Goal: Information Seeking & Learning: Find specific fact

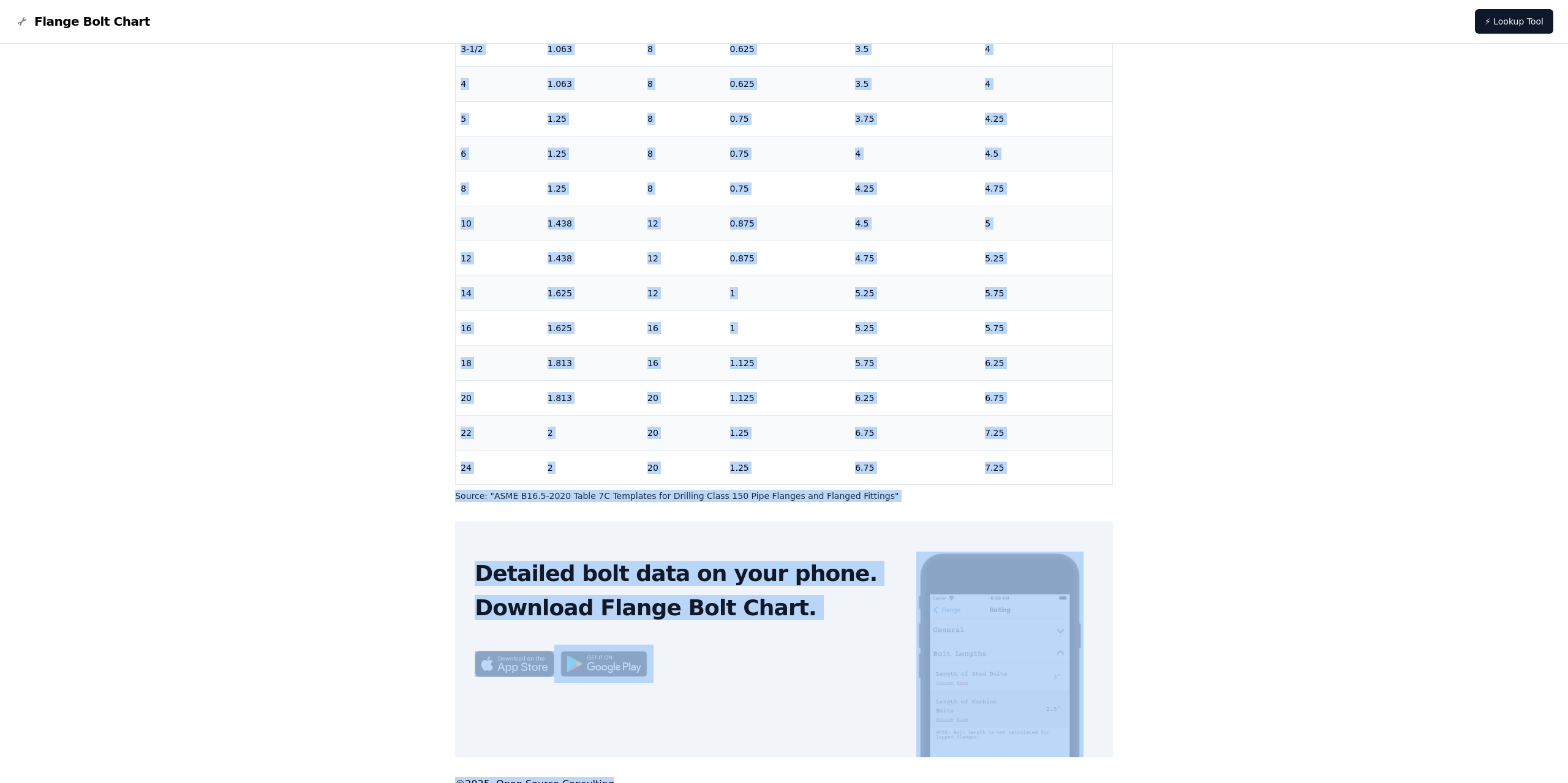
scroll to position [312, 0]
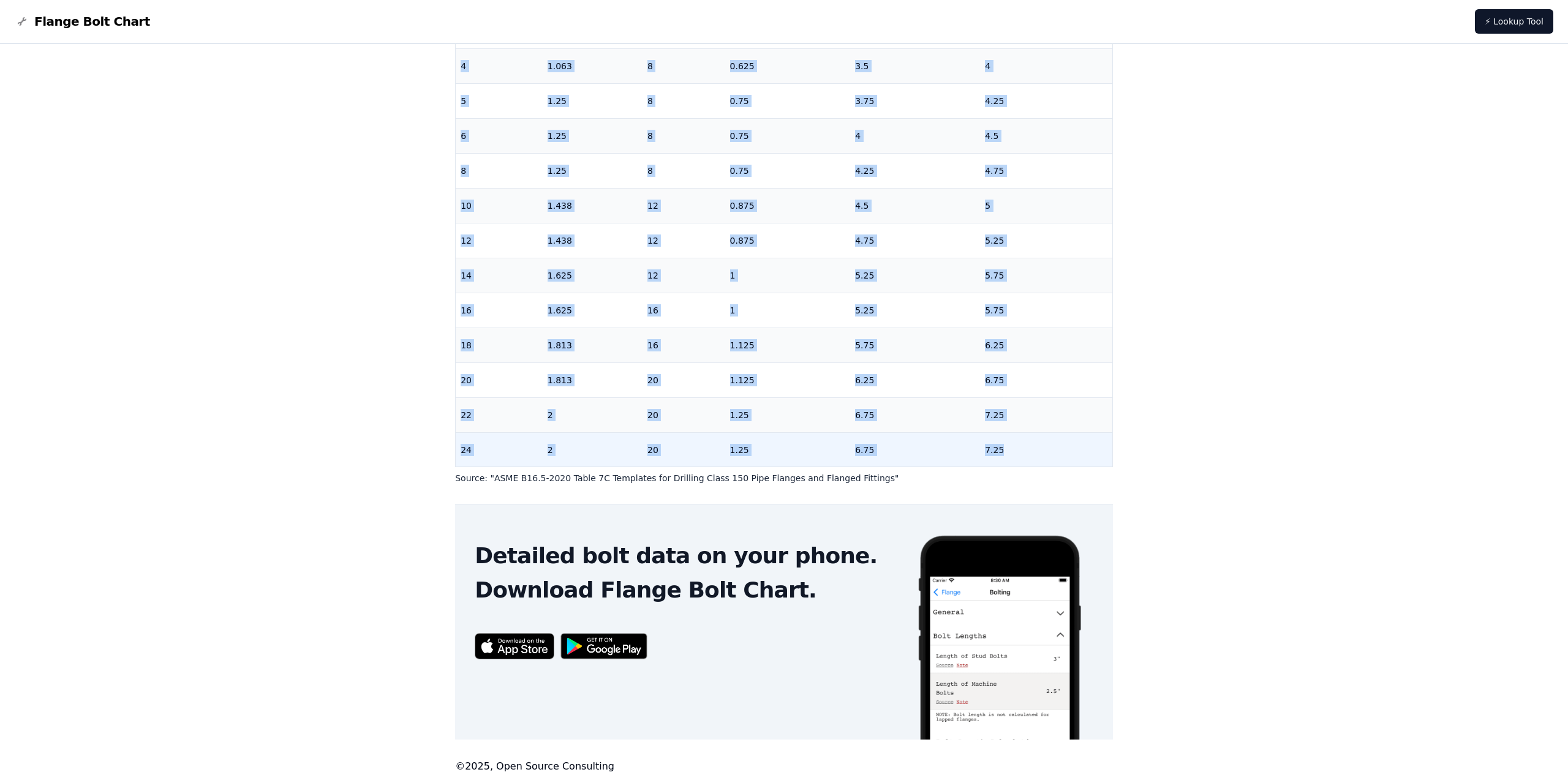
drag, startPoint x: 460, startPoint y: 284, endPoint x: 1031, endPoint y: 453, distance: 595.5
click at [1031, 453] on tbody "1/2 0.875 4 0.5 2.25 3/4 0.875 4 0.5 2.5 1 0.875 4 0.5 2.5 3 1-1/4 0.875 4 0.5 …" at bounding box center [784, 101] width 657 height 733
copy tbody "1/2 0.875 4 0.5 2.25 3/4 0.875 4 0.5 2.5 1 0.875 4 0.5 2.5 3 1-1/4 0.875 4 0.5 …"
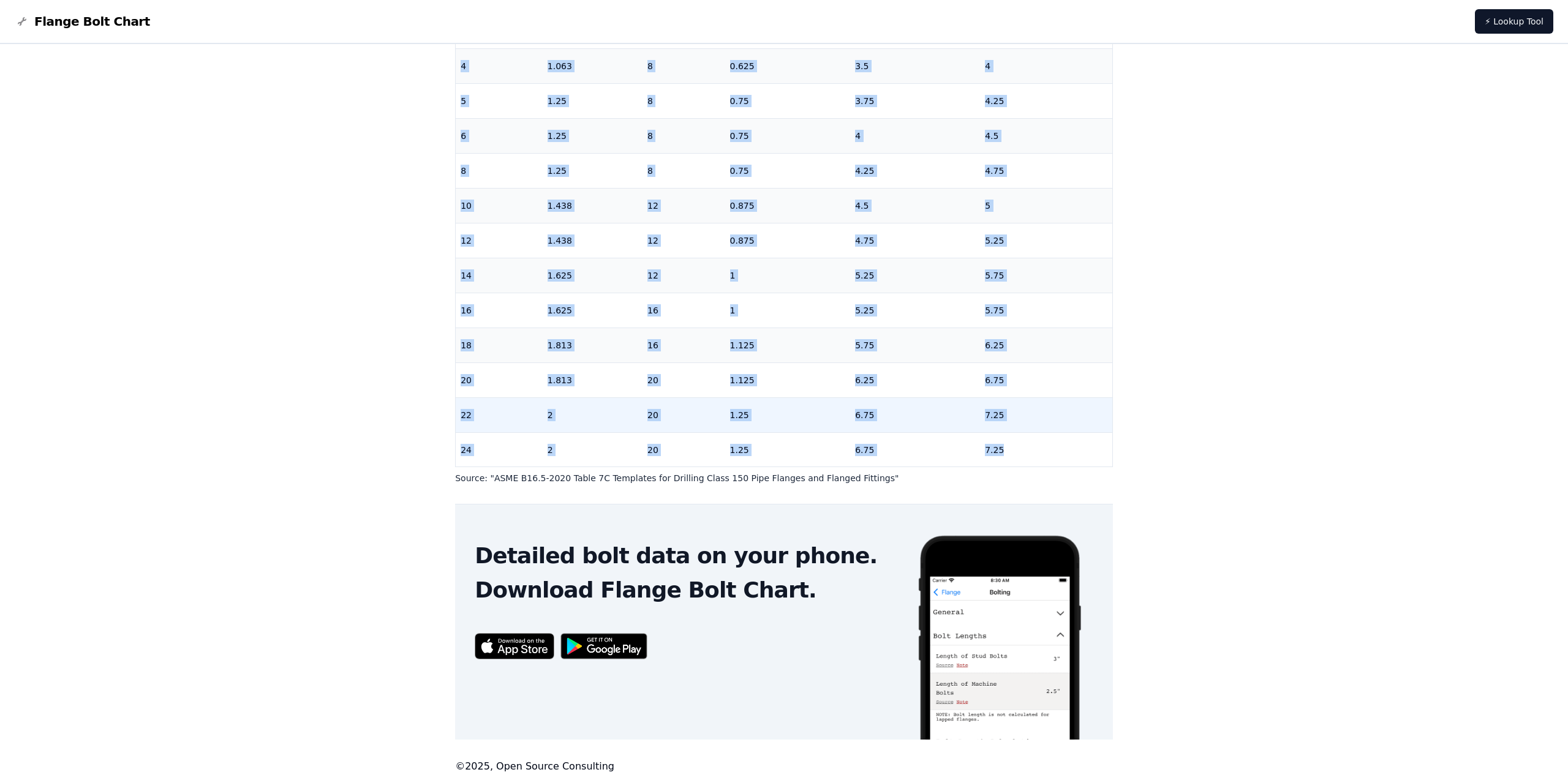
click at [490, 414] on td "22" at bounding box center [499, 415] width 87 height 35
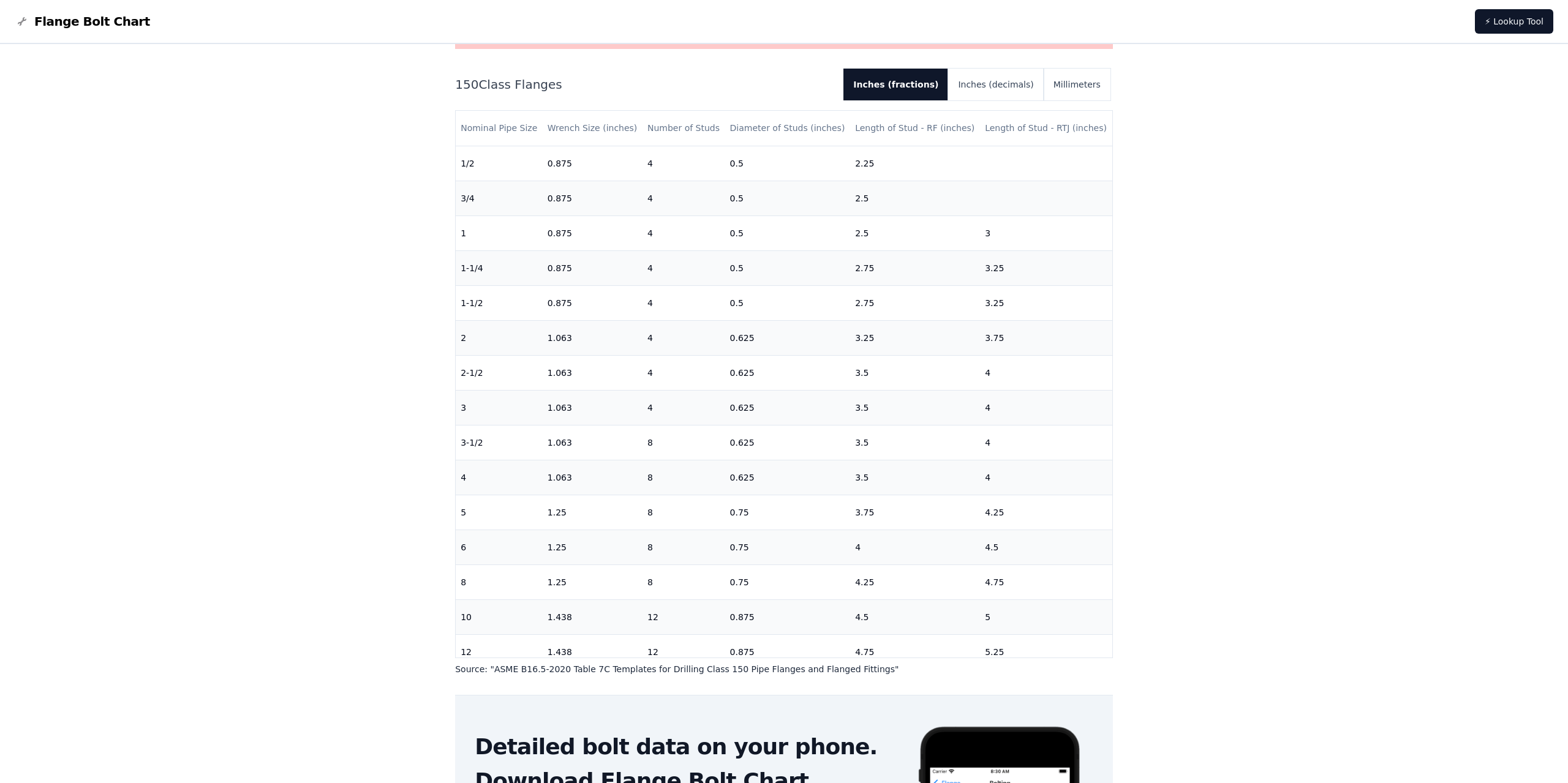
scroll to position [14, 0]
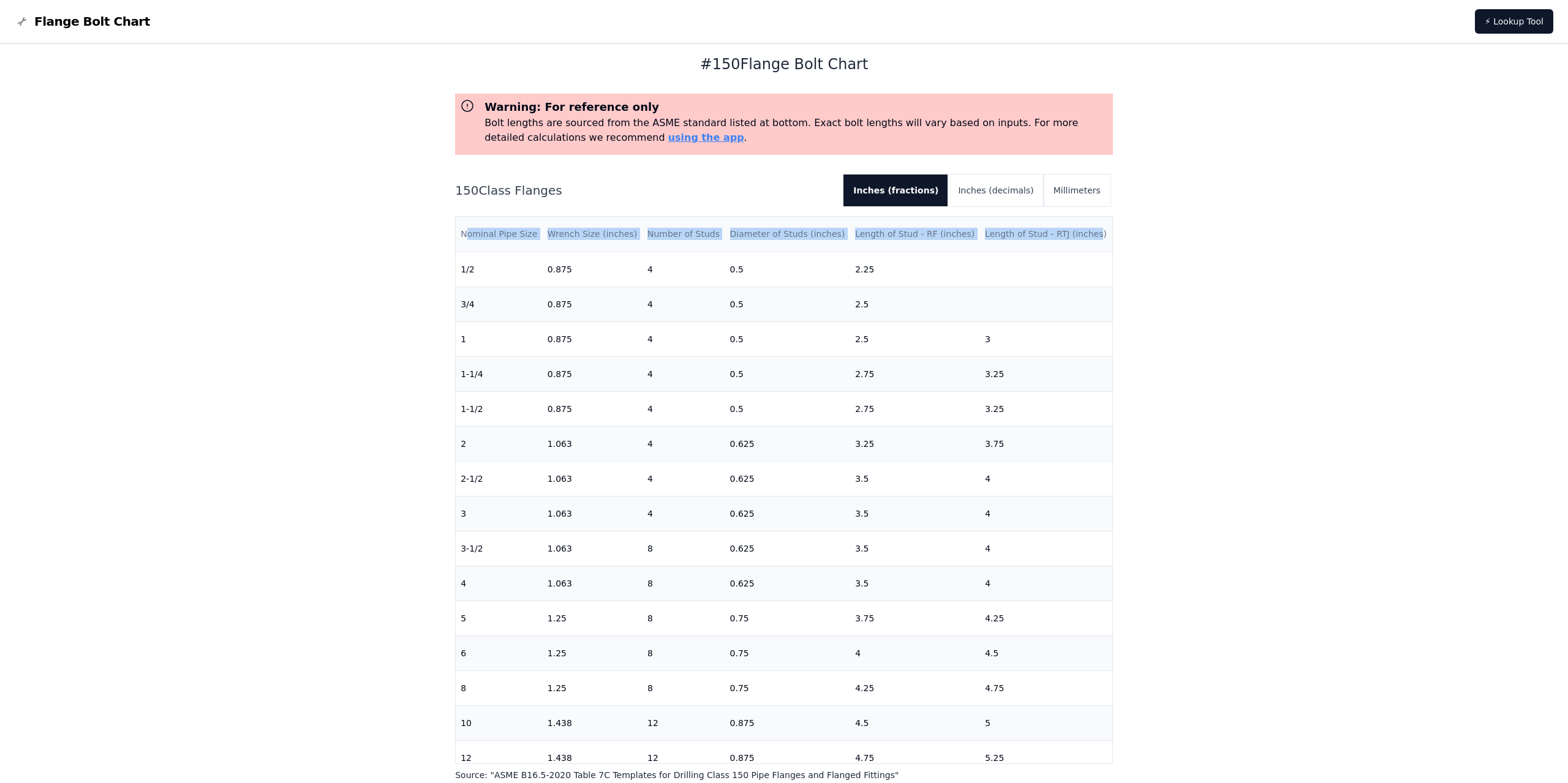
drag, startPoint x: 464, startPoint y: 236, endPoint x: 1089, endPoint y: 233, distance: 625.0
click at [1089, 233] on tr "Nominal Pipe Size Wrench Size (inches) Number of Studs Diameter of Studs (inche…" at bounding box center [784, 234] width 657 height 35
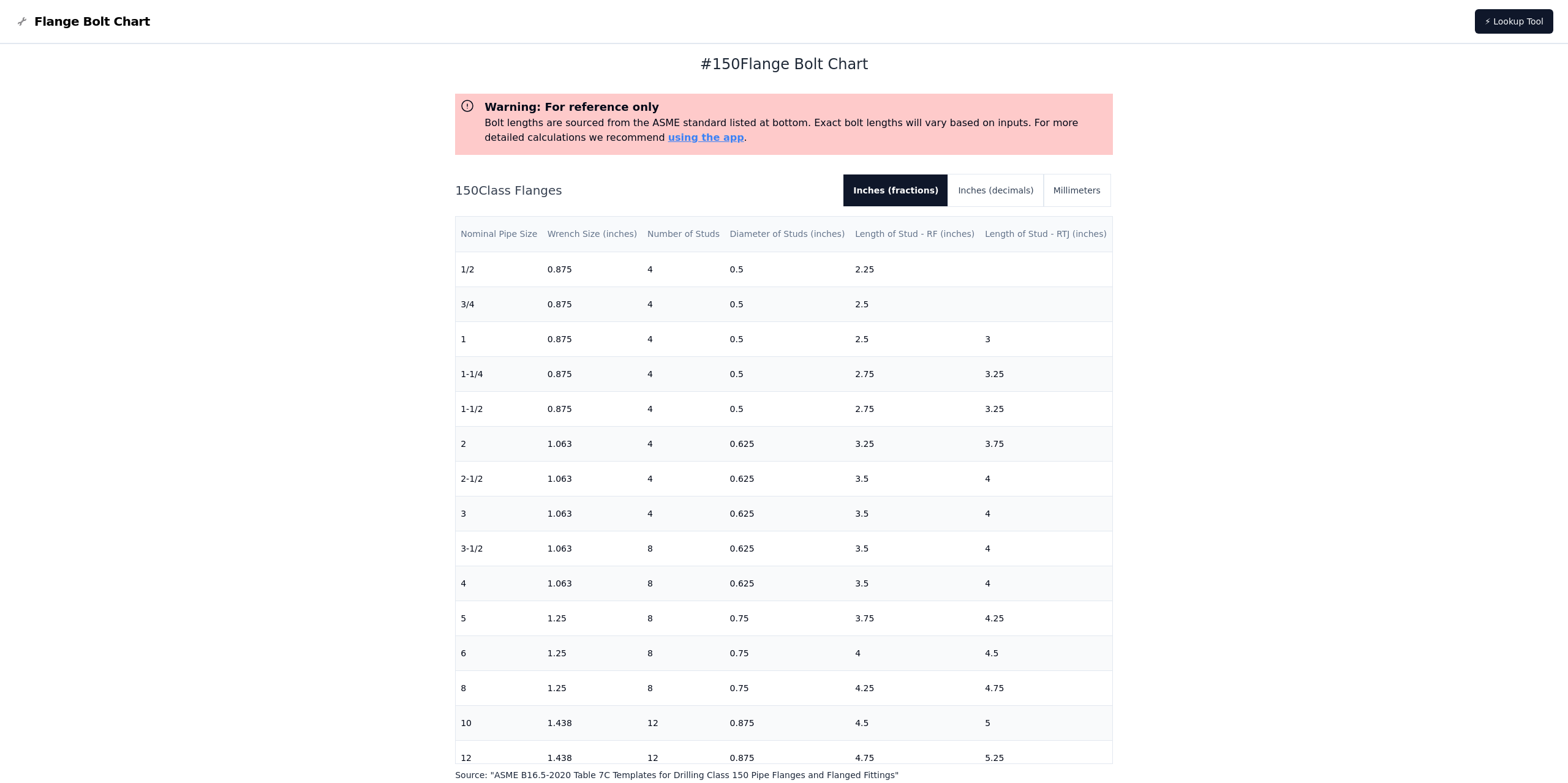
click at [1094, 235] on th "Length of Stud - RTJ (inches)" at bounding box center [1046, 234] width 132 height 35
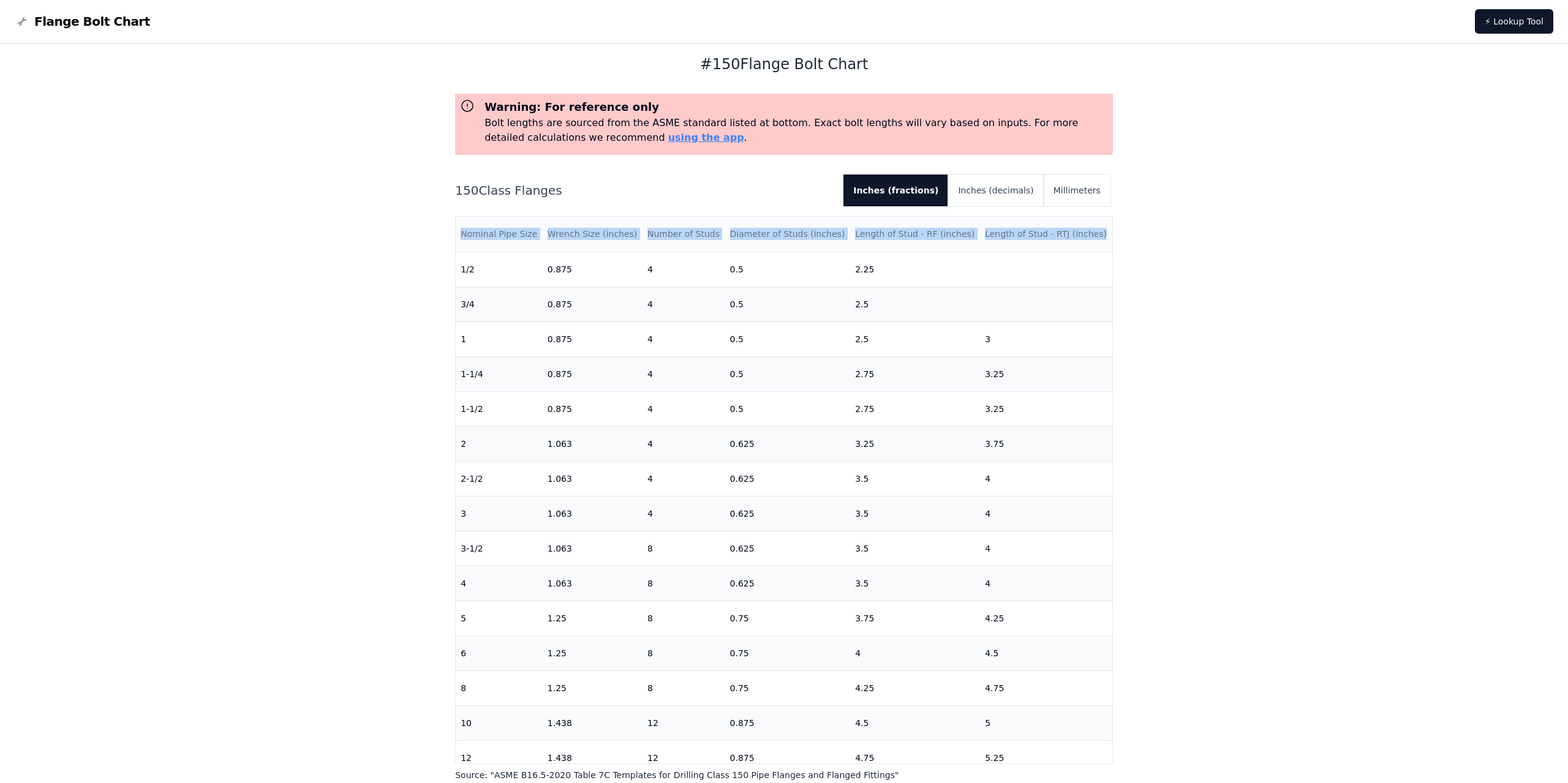
drag, startPoint x: 1094, startPoint y: 235, endPoint x: 456, endPoint y: 239, distance: 638.0
click at [456, 239] on tr "Nominal Pipe Size Wrench Size (inches) Number of Studs Diameter of Studs (inche…" at bounding box center [784, 234] width 657 height 35
copy tr "Nominal Pipe Size Wrench Size (inches) Number of Studs Diameter of Studs (inche…"
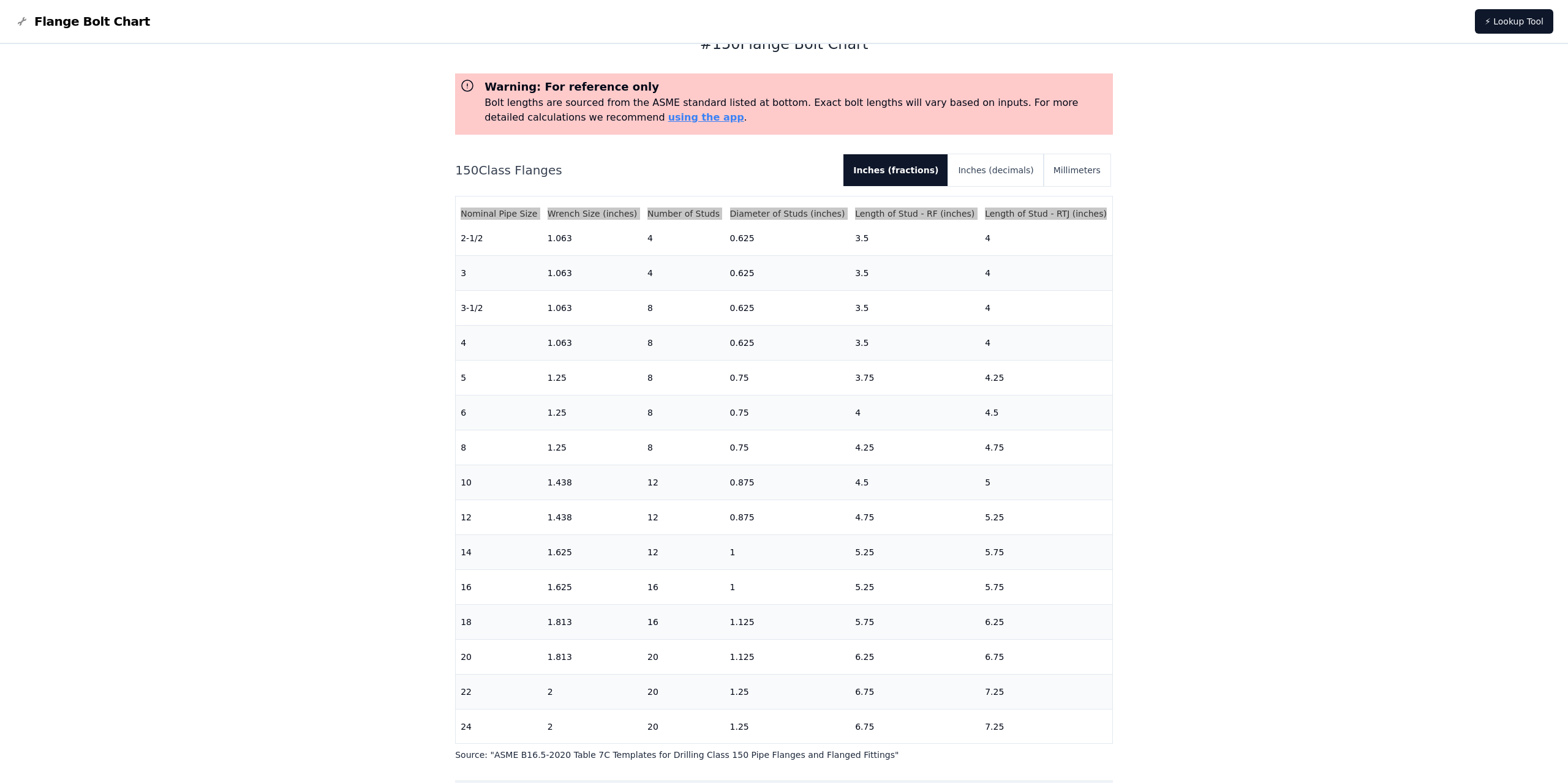
scroll to position [0, 0]
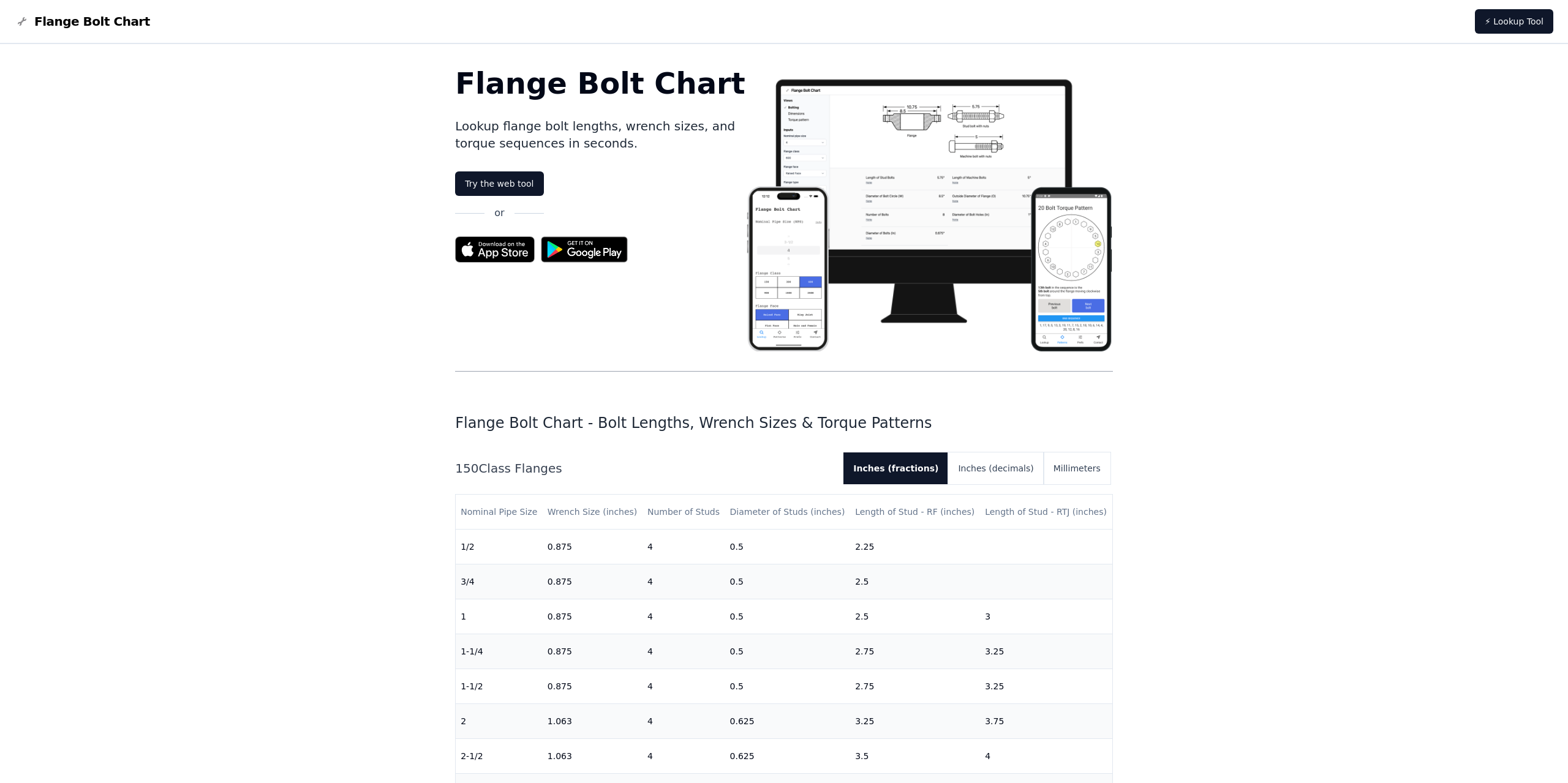
click at [22, 22] on img at bounding box center [22, 22] width 14 height 14
click at [60, 21] on span "Flange Bolt Chart" at bounding box center [92, 21] width 116 height 17
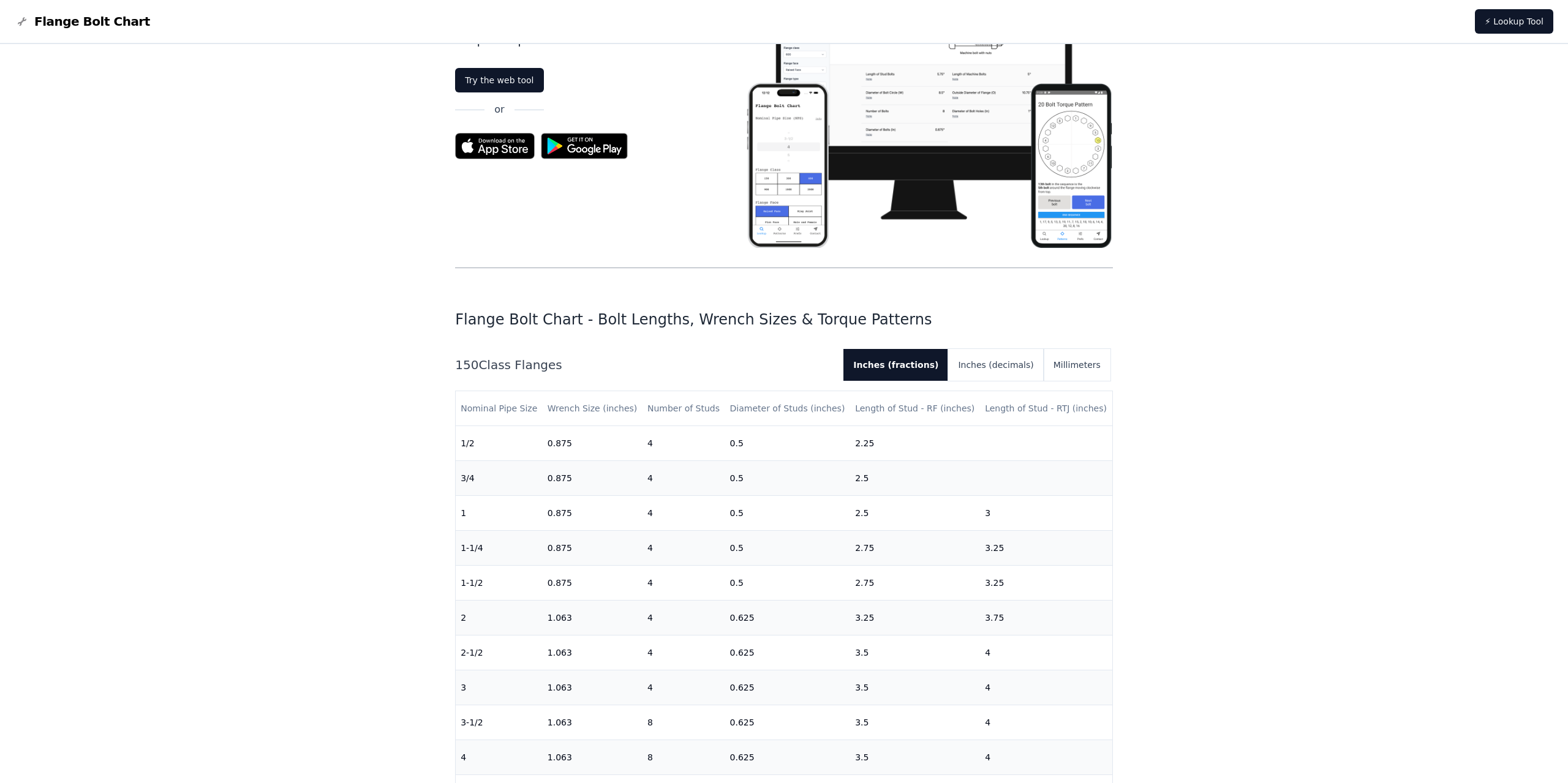
scroll to position [106, 0]
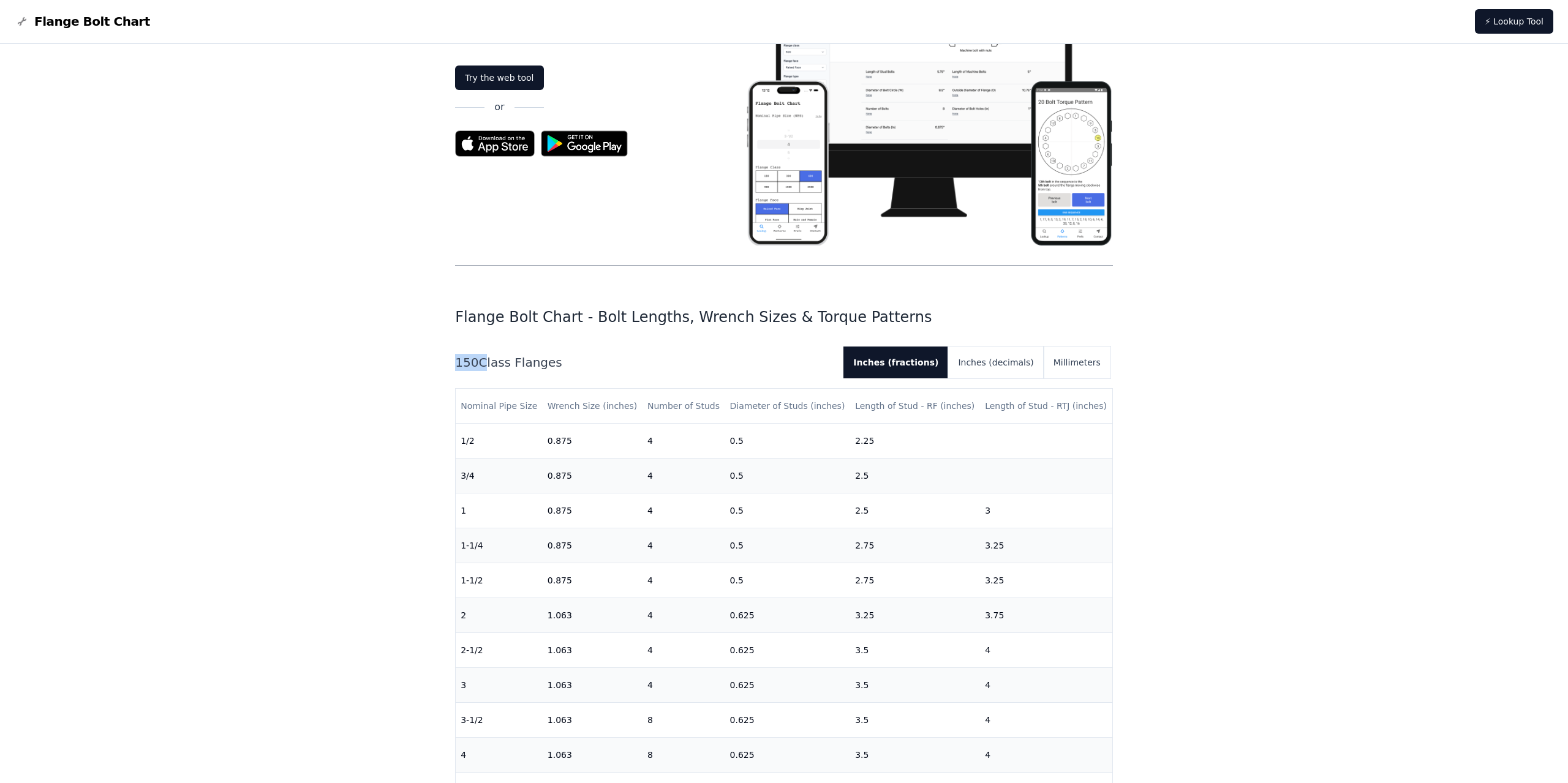
drag, startPoint x: 474, startPoint y: 363, endPoint x: 425, endPoint y: 363, distance: 49.0
click at [755, 324] on h1 "Flange Bolt Chart - Bolt Lengths, Wrench Sizes & Torque Patterns" at bounding box center [784, 317] width 658 height 20
click at [755, 315] on h1 "Flange Bolt Chart - Bolt Lengths, Wrench Sizes & Torque Patterns" at bounding box center [784, 317] width 658 height 20
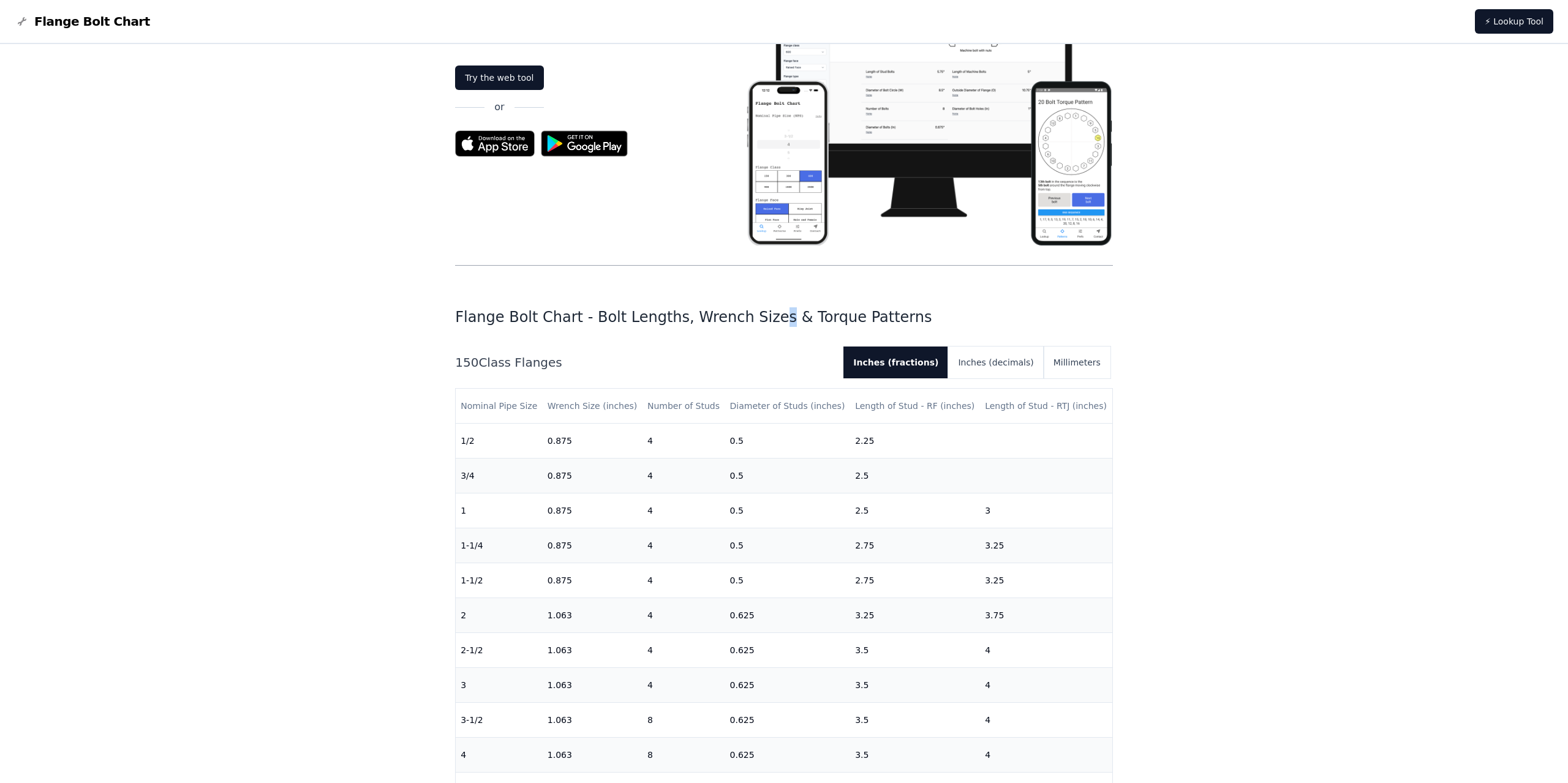
click at [750, 315] on h1 "Flange Bolt Chart - Bolt Lengths, Wrench Sizes & Torque Patterns" at bounding box center [784, 317] width 658 height 20
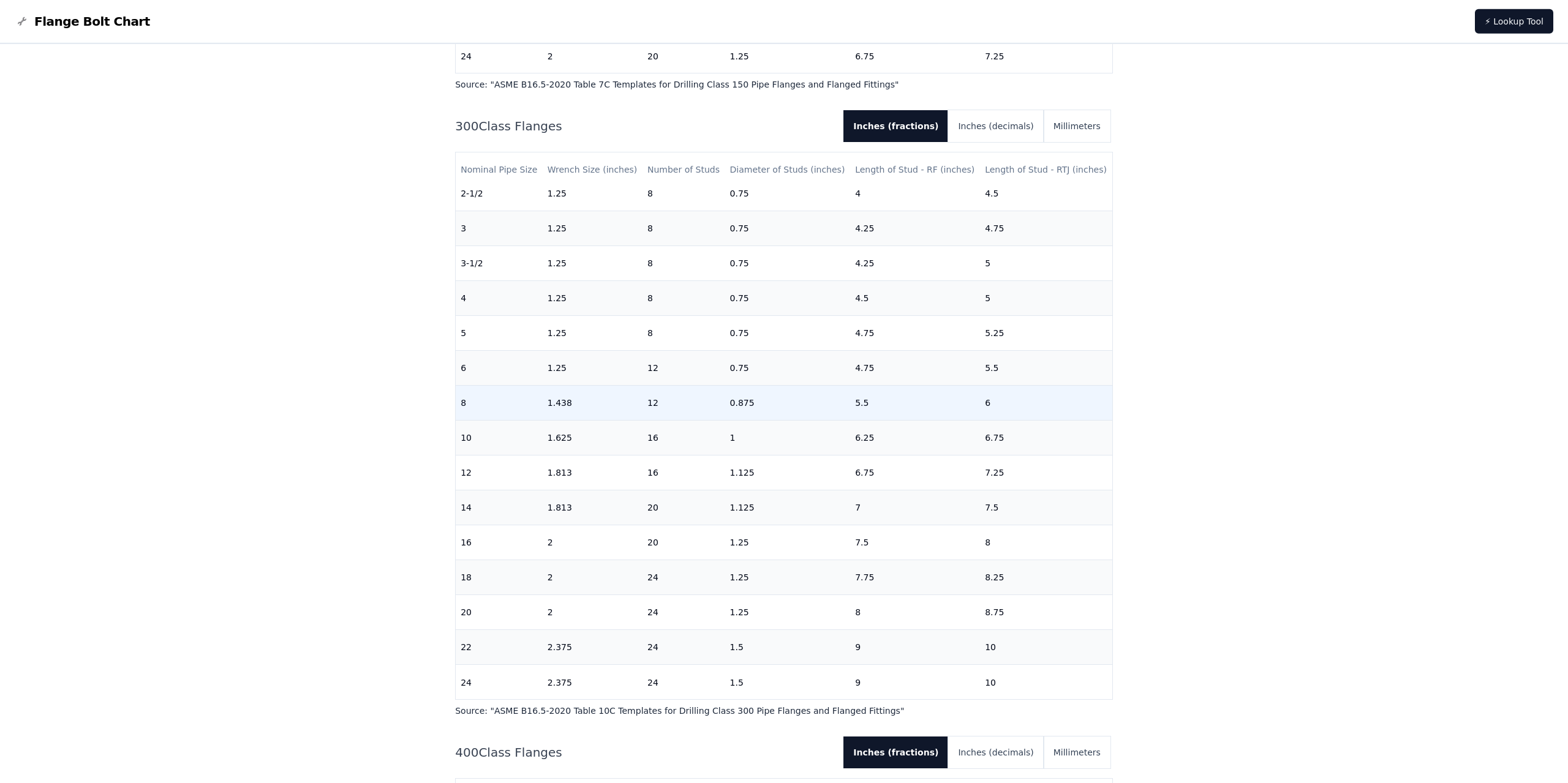
scroll to position [976, 0]
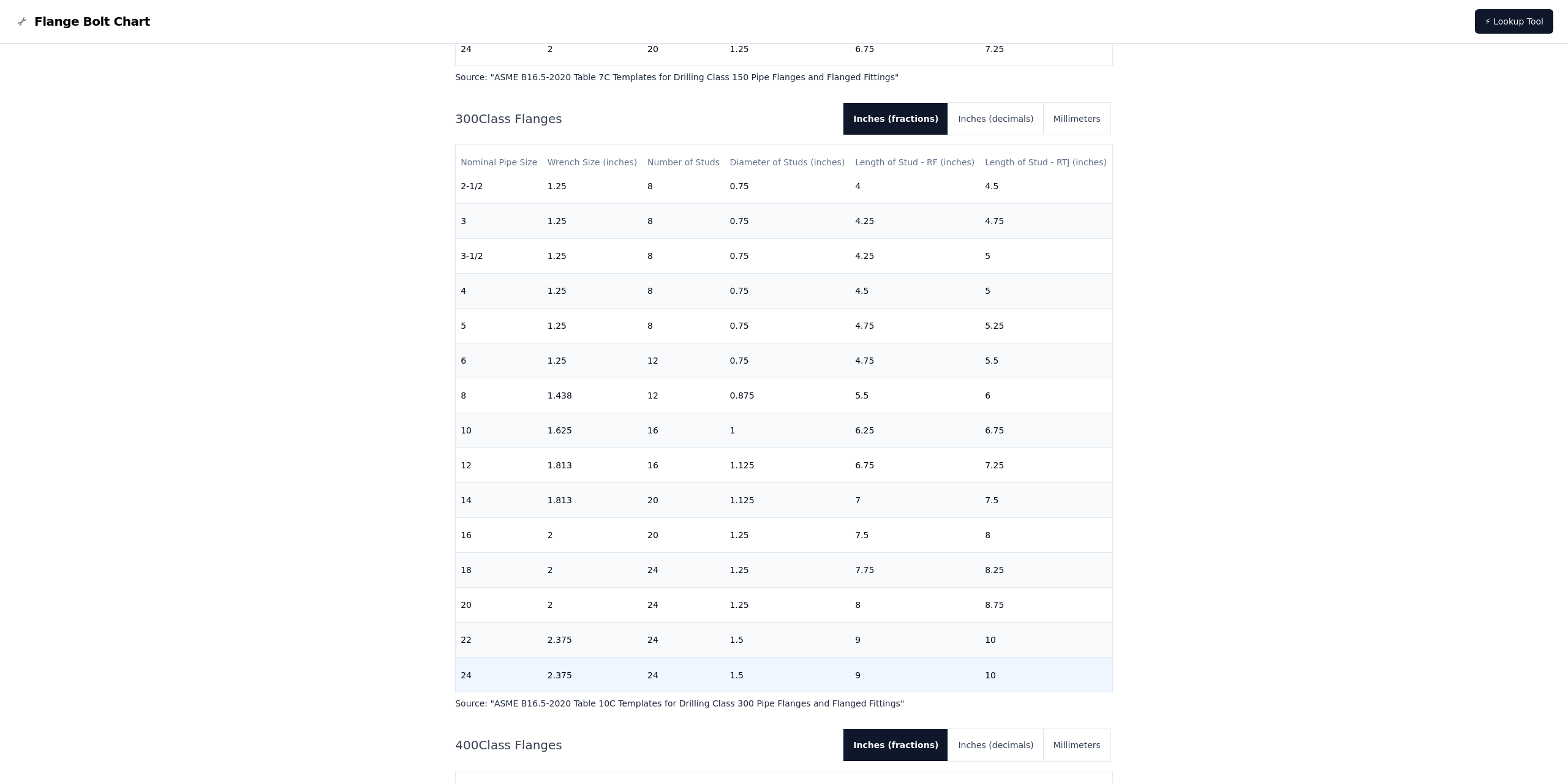
click at [999, 676] on td "10" at bounding box center [1046, 675] width 132 height 35
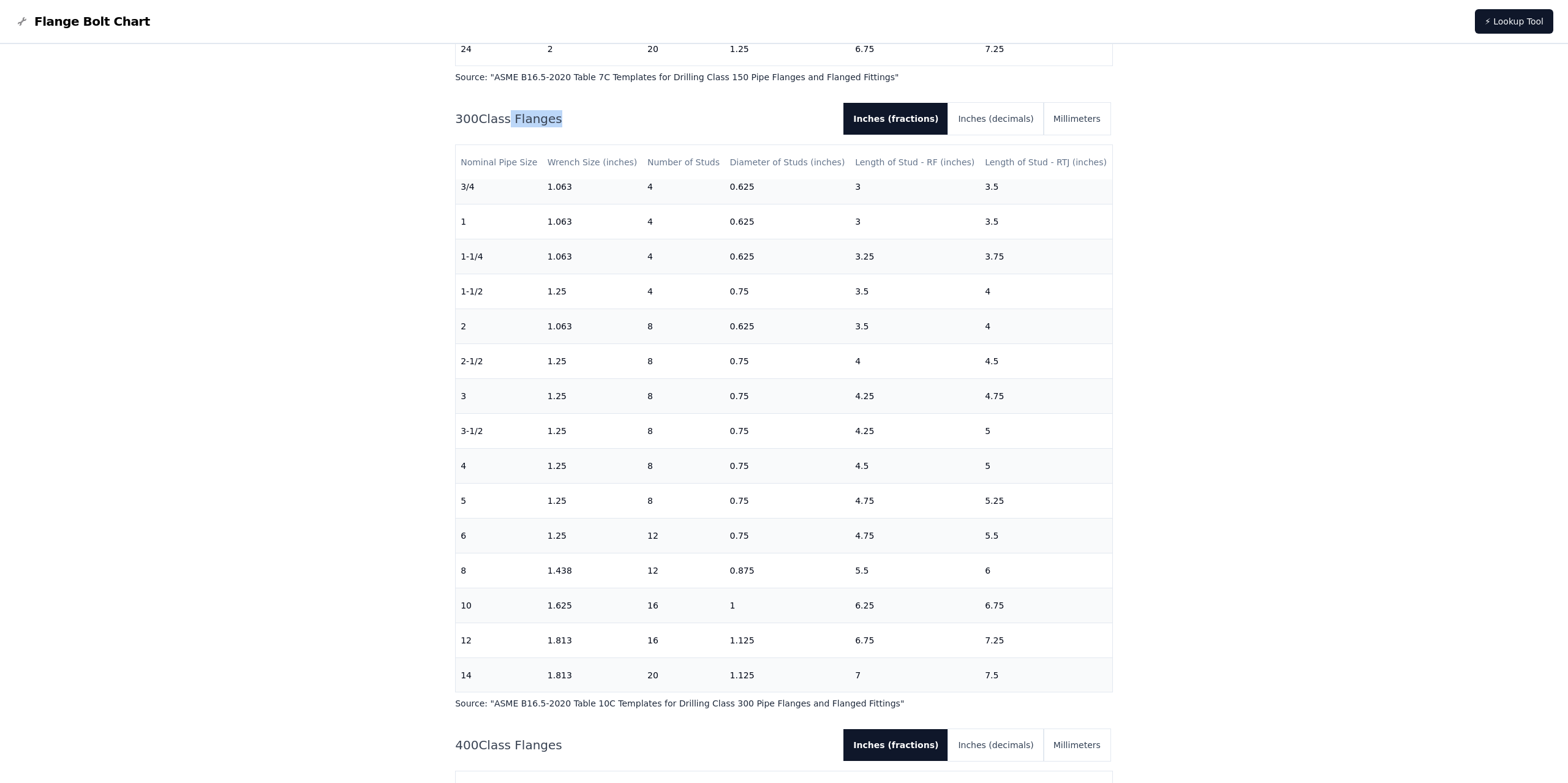
scroll to position [0, 0]
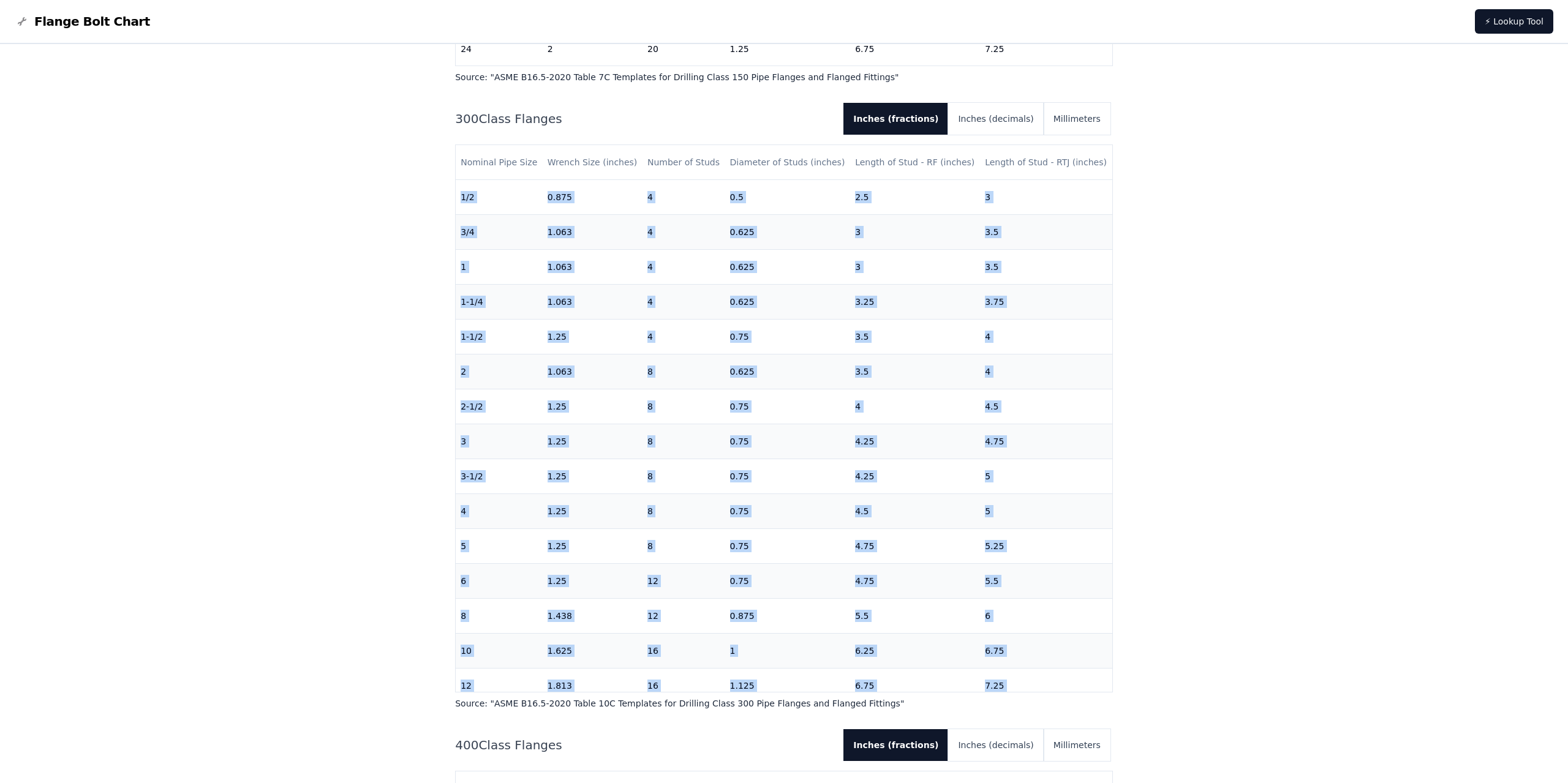
drag, startPoint x: 988, startPoint y: 676, endPoint x: 445, endPoint y: 183, distance: 733.4
click at [455, 183] on div "Nominal Pipe Size Wrench Size (inches) Number of Studs Diameter of Studs (inche…" at bounding box center [784, 418] width 658 height 548
copy tbody "1/2 0.875 4 0.5 2.5 3 3/4 1.063 4 0.625 3 3.5 1 1.063 4 0.625 3 3.5 1-1/4 1.063…"
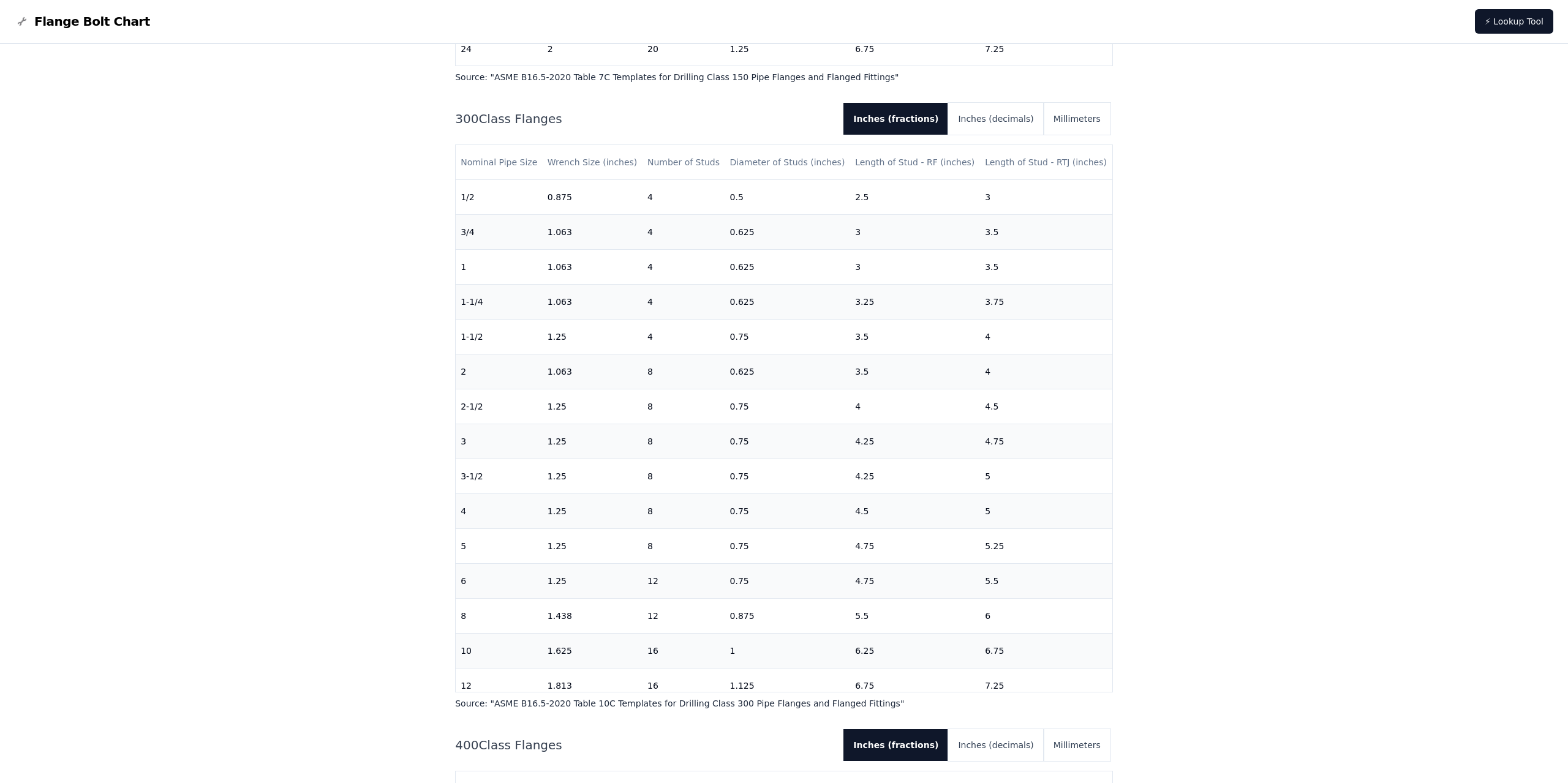
click at [881, 3] on nav "Flange Bolt Chart ⚡ Lookup Tool" at bounding box center [784, 22] width 1568 height 44
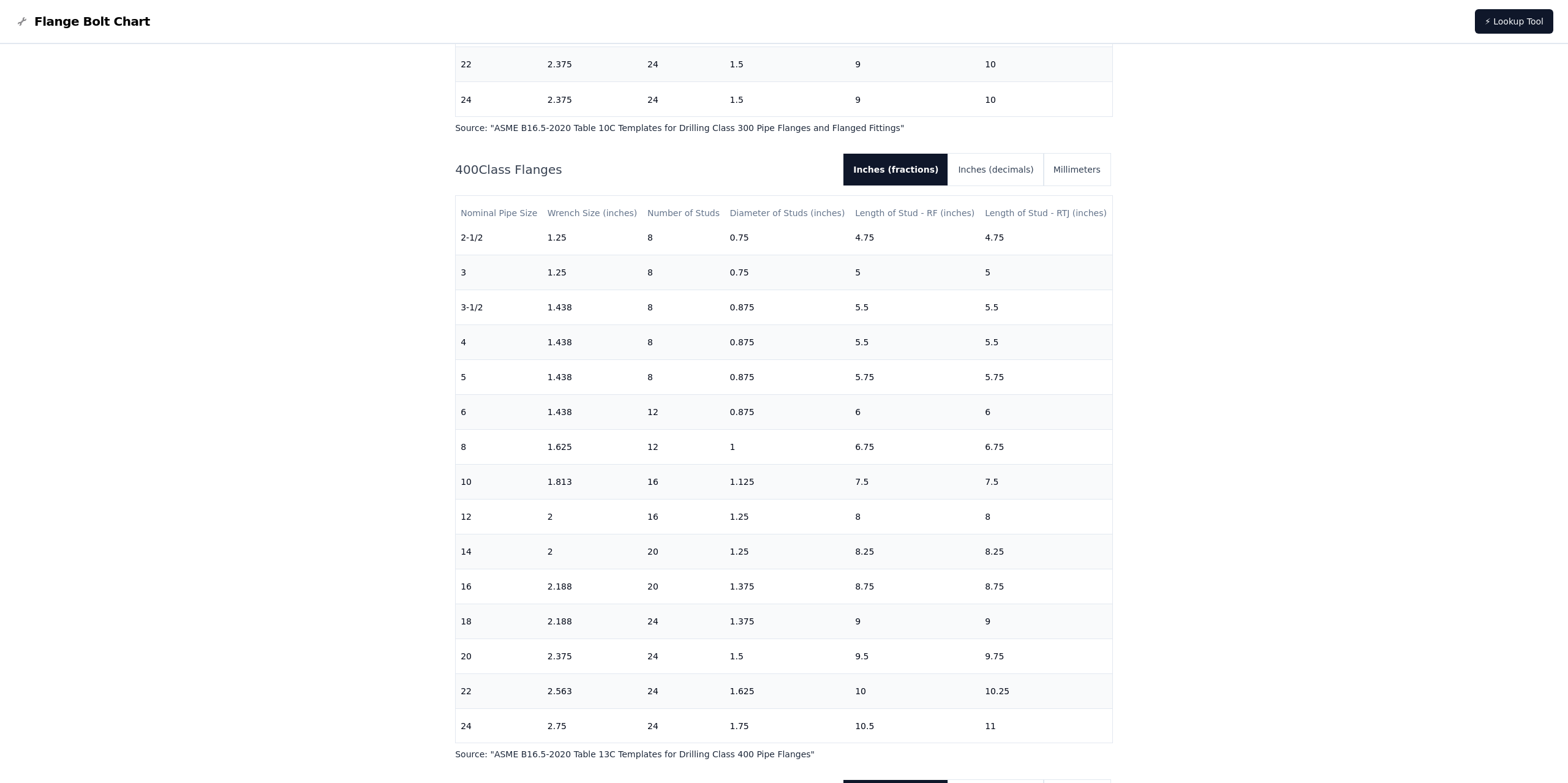
scroll to position [1550, 0]
